Goal: Task Accomplishment & Management: Complete application form

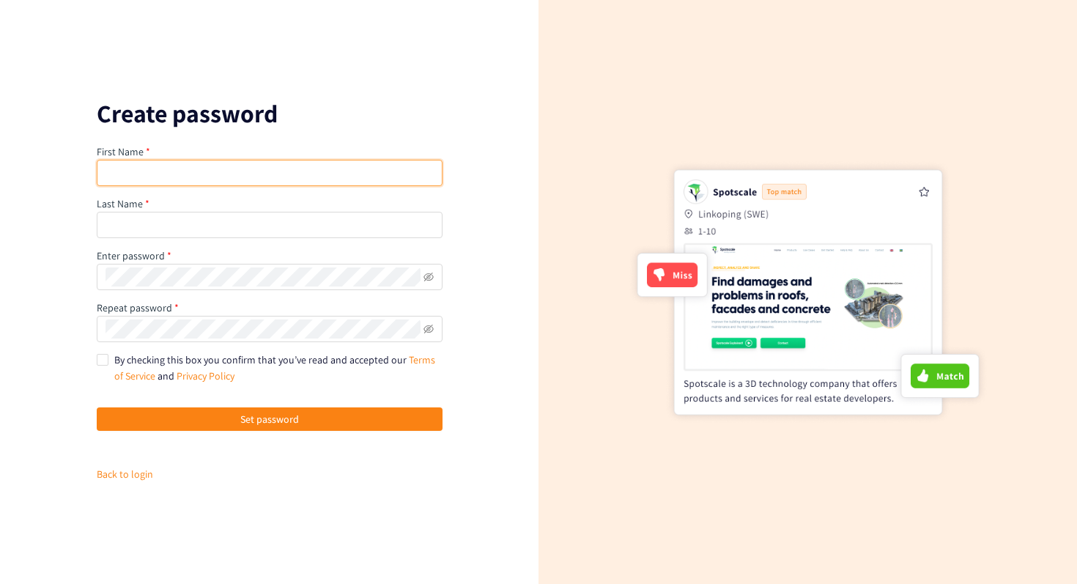
click at [210, 173] on input "text" at bounding box center [270, 173] width 346 height 26
type input "[PERSON_NAME]"
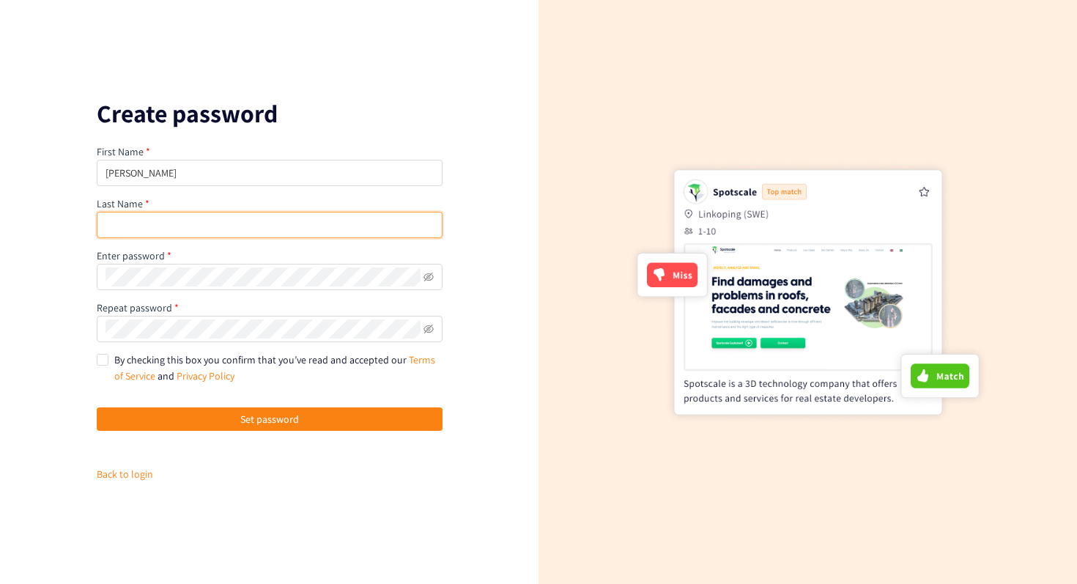
click at [189, 229] on input "text" at bounding box center [270, 225] width 346 height 26
click at [697, 62] on div at bounding box center [808, 292] width 539 height 584
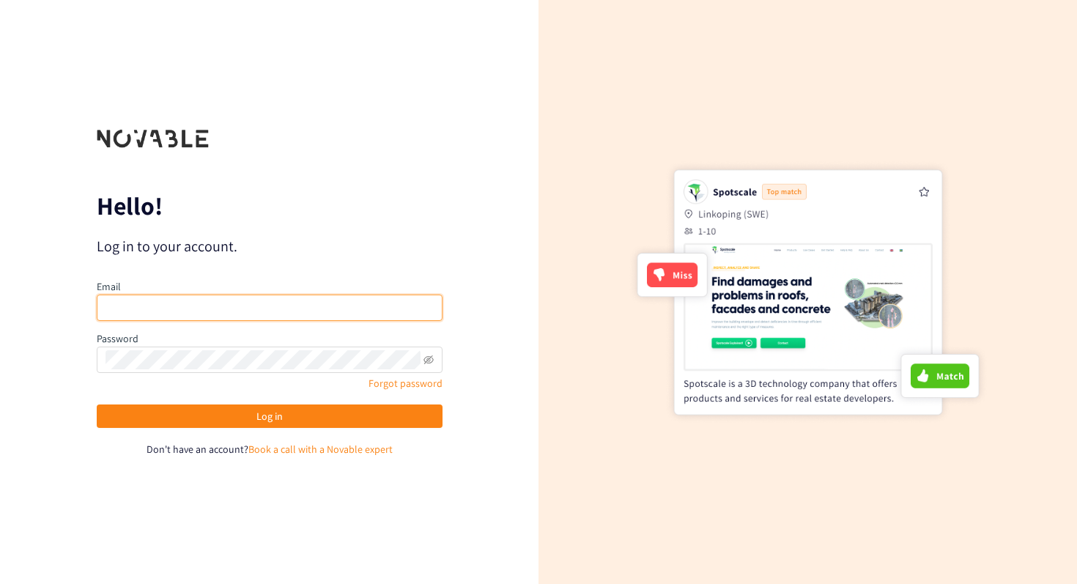
click at [271, 308] on input "email" at bounding box center [270, 308] width 346 height 26
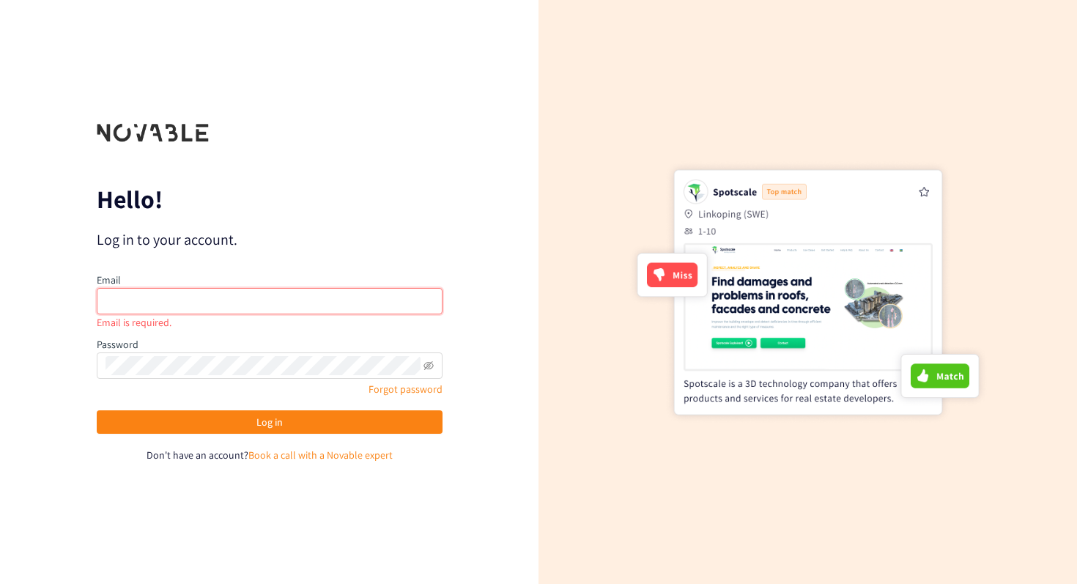
click at [249, 307] on input "email" at bounding box center [270, 301] width 346 height 26
type input "valerie.alvarez@adeo.com"
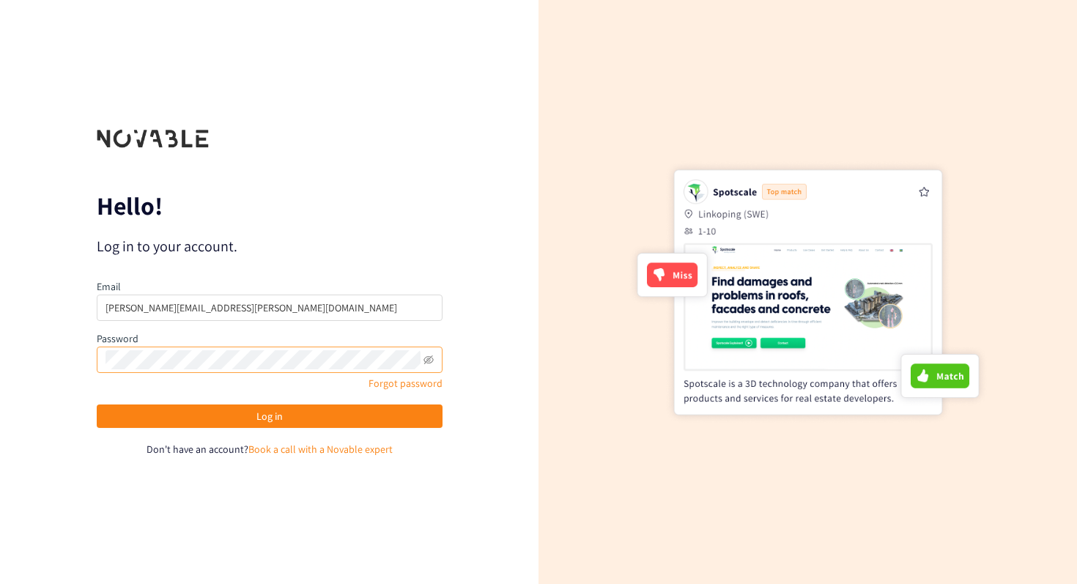
click at [431, 353] on span at bounding box center [429, 359] width 10 height 19
click at [430, 358] on icon "eye-invisible" at bounding box center [429, 360] width 10 height 10
click at [430, 358] on icon "eye" at bounding box center [429, 360] width 10 height 10
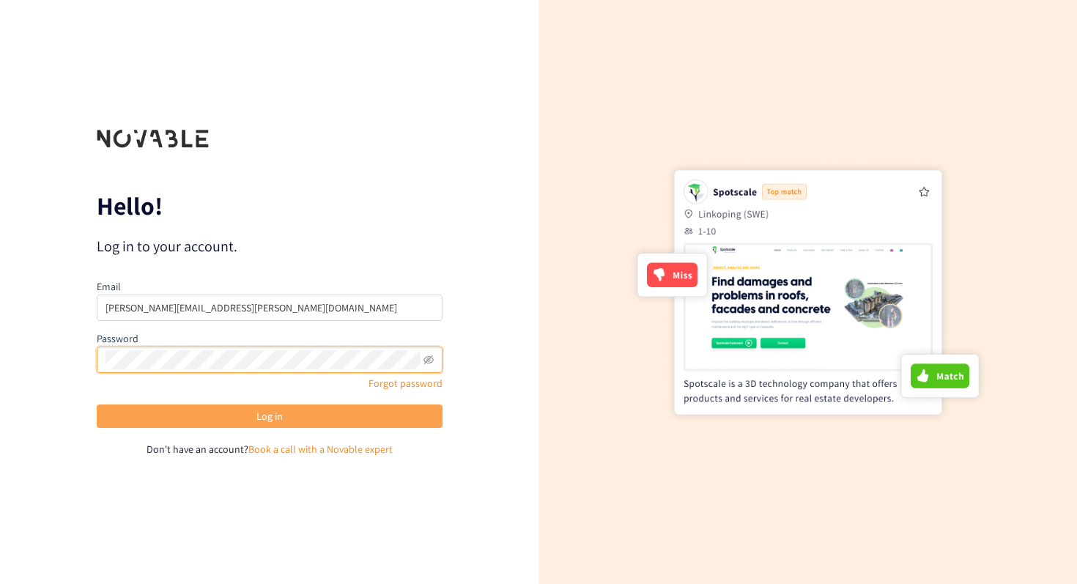
click at [329, 414] on button "Log in" at bounding box center [270, 416] width 346 height 23
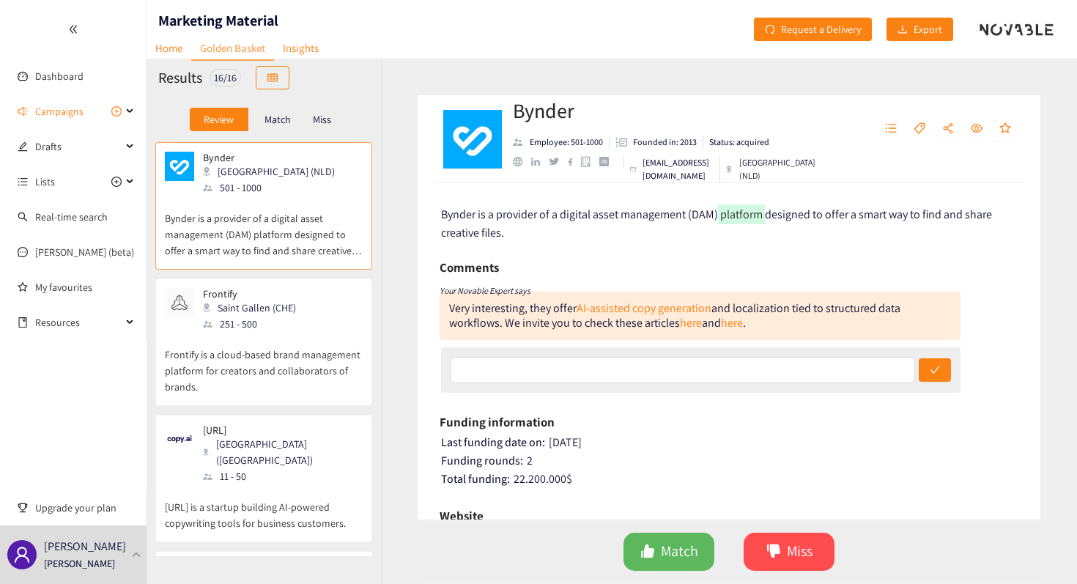
click at [314, 312] on div "Frontify Saint Gallen (CHE) 251 - 500" at bounding box center [264, 310] width 198 height 44
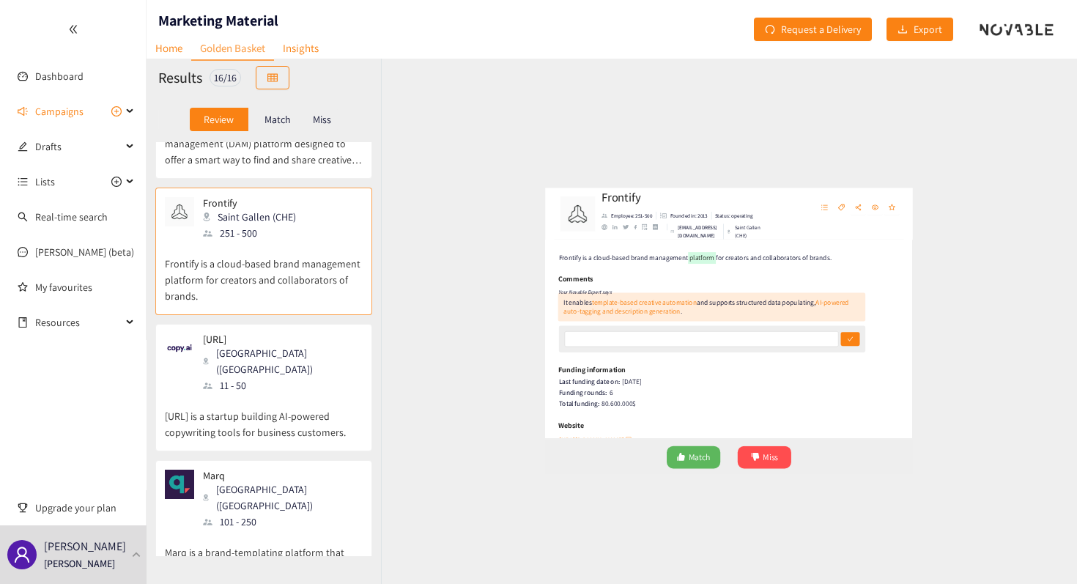
scroll to position [111, 0]
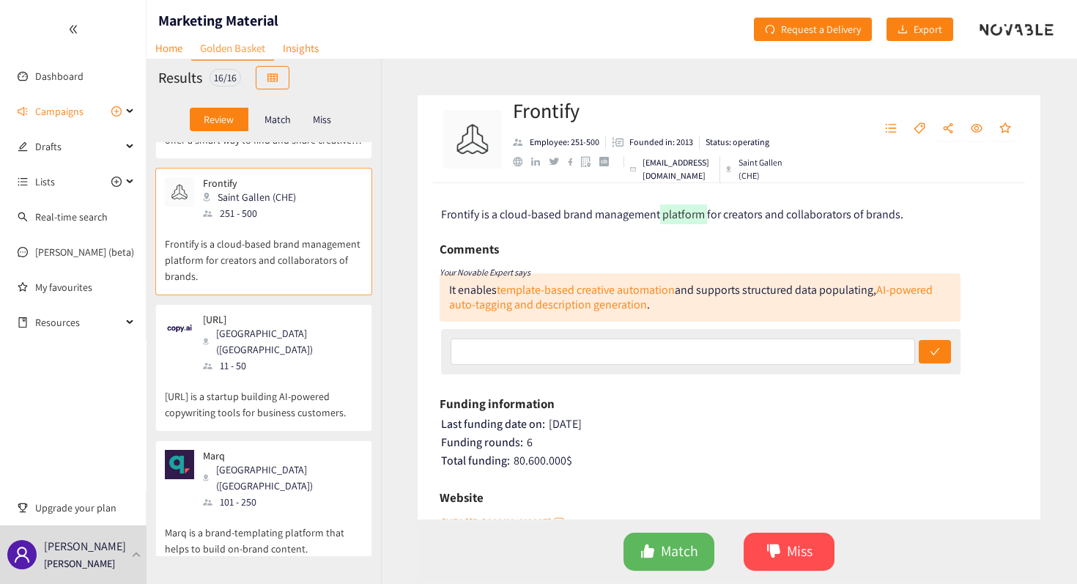
click at [304, 354] on div "Copy.ai Memphis (USA) 11 - 50" at bounding box center [264, 344] width 198 height 60
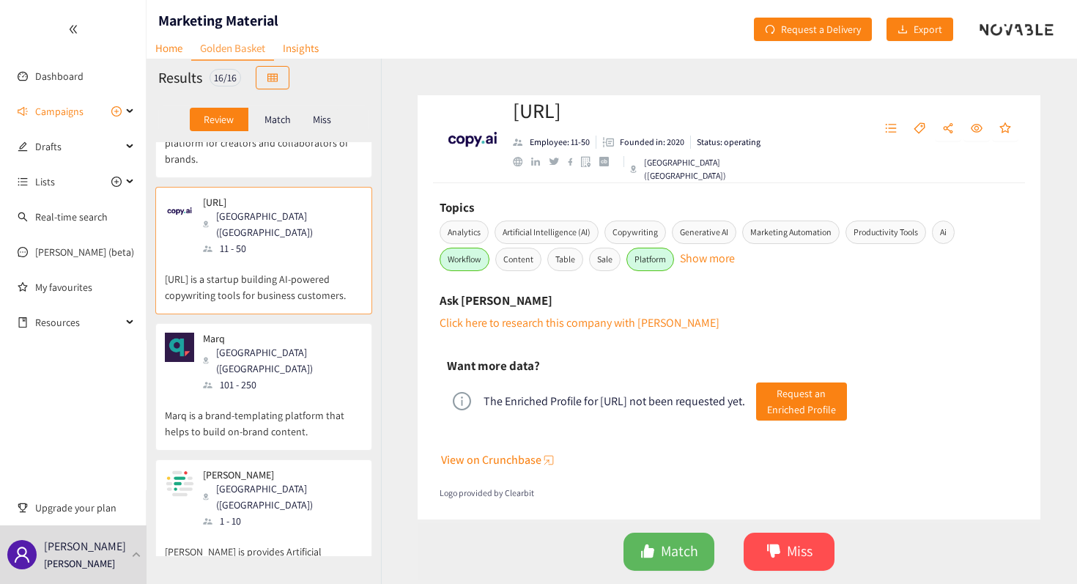
scroll to position [226, 0]
